Goal: Navigation & Orientation: Find specific page/section

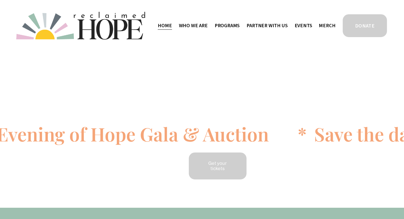
click at [0, 0] on span "Work With Us" at bounding box center [0, 0] width 0 height 0
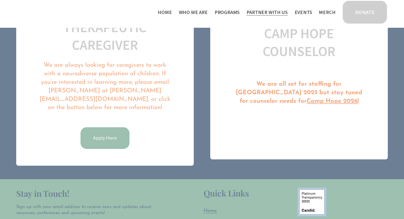
scroll to position [327, 0]
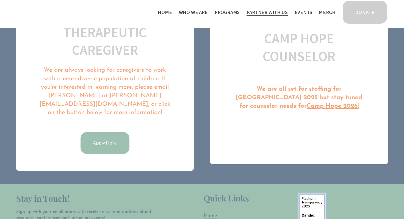
click at [305, 11] on link "Events" at bounding box center [303, 12] width 18 height 9
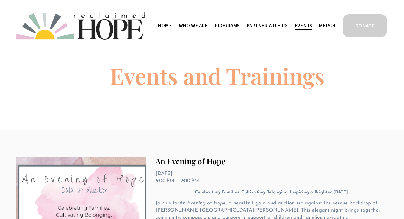
click at [239, 24] on span "Programs" at bounding box center [227, 25] width 25 height 8
click at [228, 25] on span "Programs" at bounding box center [227, 25] width 25 height 8
click at [0, 0] on span "Thrive Support Groups" at bounding box center [0, 0] width 0 height 0
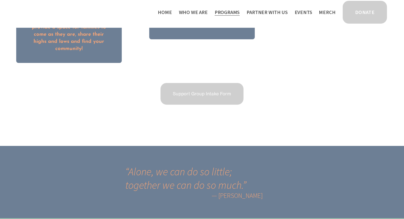
scroll to position [938, 0]
